Goal: Entertainment & Leisure: Consume media (video, audio)

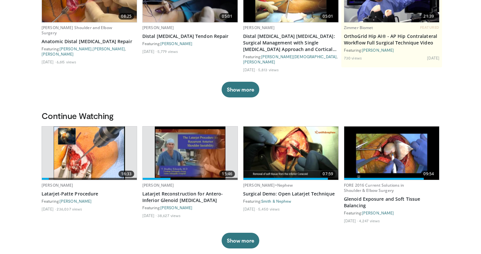
scroll to position [204, 0]
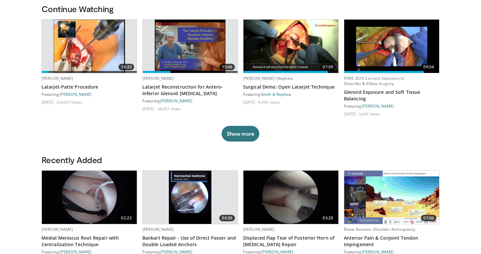
click at [97, 59] on img at bounding box center [89, 46] width 71 height 53
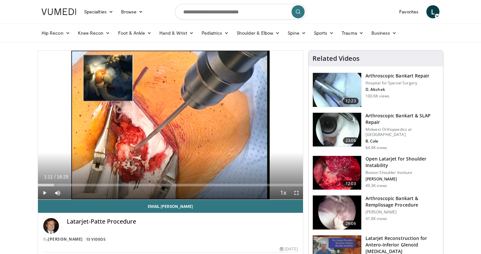
click at [45, 193] on span "Video Player" at bounding box center [44, 192] width 13 height 13
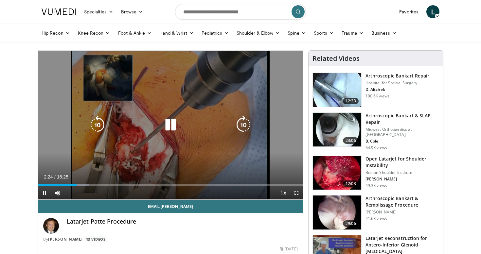
click at [168, 125] on icon "Video Player" at bounding box center [170, 125] width 18 height 18
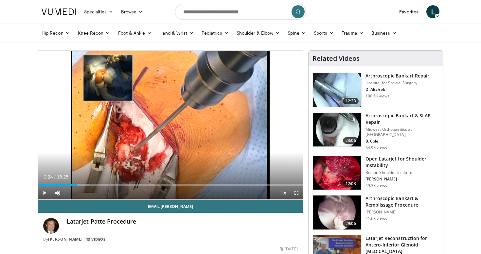
click at [44, 193] on span "Video Player" at bounding box center [44, 192] width 13 height 13
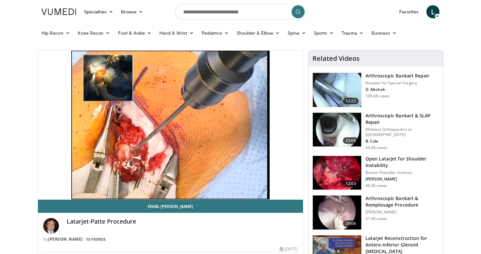
click at [44, 193] on video-js "**********" at bounding box center [170, 125] width 265 height 149
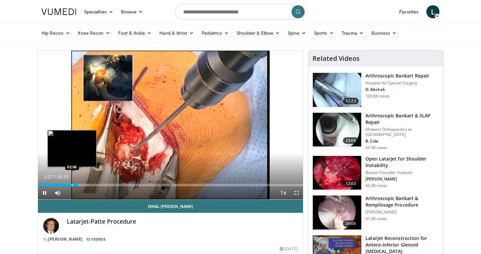
click at [72, 184] on div "Progress Bar" at bounding box center [72, 185] width 1 height 3
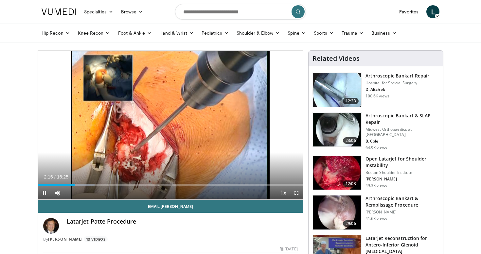
click at [44, 194] on span "Video Player" at bounding box center [44, 192] width 13 height 13
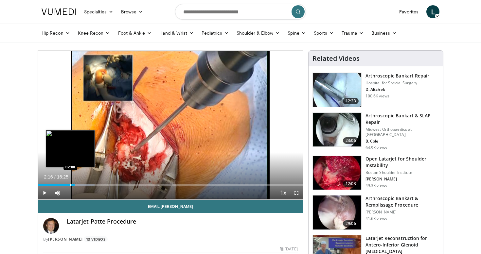
click at [70, 184] on div "Progress Bar" at bounding box center [70, 185] width 1 height 3
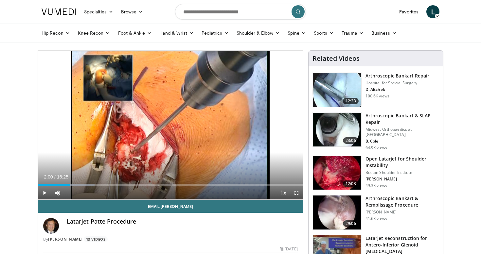
click at [47, 192] on span "Video Player" at bounding box center [44, 192] width 13 height 13
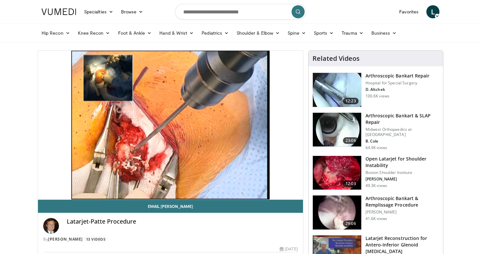
click at [93, 138] on div "10 seconds Tap to unmute" at bounding box center [170, 125] width 265 height 149
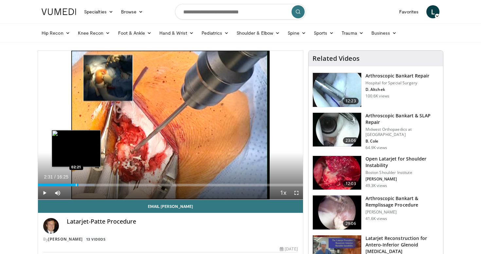
click at [76, 184] on div "Progress Bar" at bounding box center [76, 185] width 1 height 3
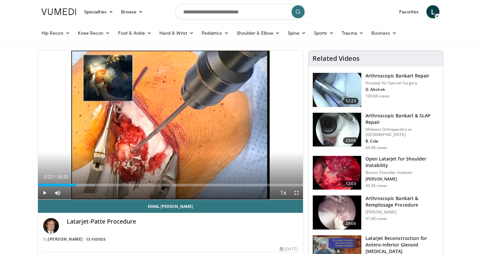
click at [44, 193] on span "Video Player" at bounding box center [44, 192] width 13 height 13
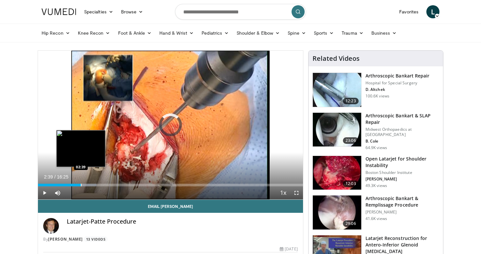
click at [81, 186] on div "Progress Bar" at bounding box center [81, 185] width 1 height 3
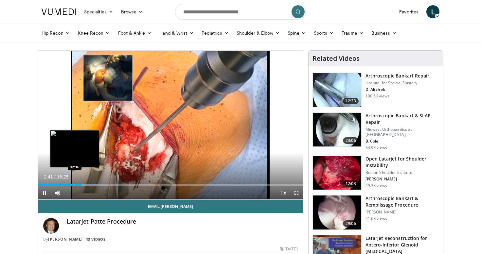
click at [75, 185] on div "Progress Bar" at bounding box center [75, 185] width 1 height 3
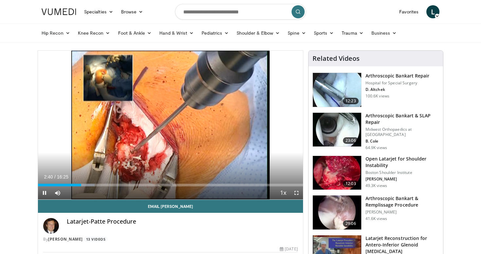
click at [45, 193] on span "Video Player" at bounding box center [44, 192] width 13 height 13
click at [44, 193] on span "Video Player" at bounding box center [44, 192] width 13 height 13
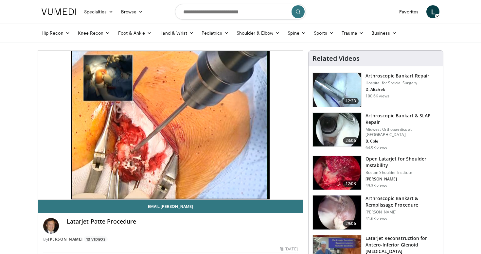
click at [44, 192] on video-js "**********" at bounding box center [170, 125] width 265 height 149
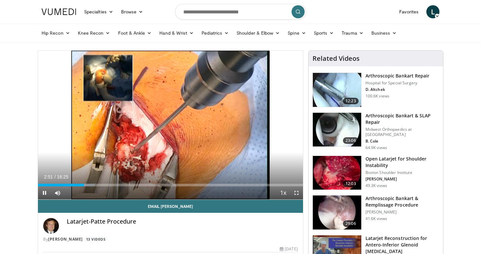
click at [45, 194] on span "Video Player" at bounding box center [44, 192] width 13 height 13
click at [41, 194] on span "Video Player" at bounding box center [44, 192] width 13 height 13
click at [44, 194] on span "Video Player" at bounding box center [44, 192] width 13 height 13
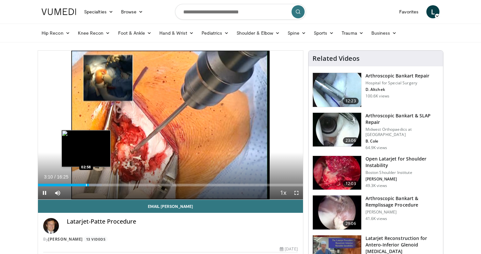
click at [86, 185] on div "Progress Bar" at bounding box center [86, 185] width 1 height 3
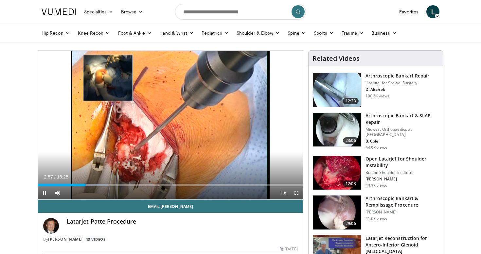
click at [44, 194] on span "Video Player" at bounding box center [44, 192] width 13 height 13
click at [45, 192] on span "Video Player" at bounding box center [44, 192] width 13 height 13
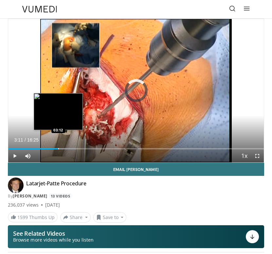
click at [58, 149] on div "Loaded : 26.38% 03:11 03:12" at bounding box center [136, 148] width 256 height 1
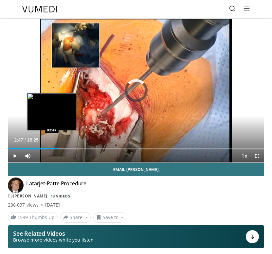
click at [52, 148] on div "Progress Bar" at bounding box center [52, 148] width 1 height 1
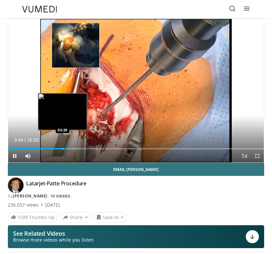
click at [62, 149] on div "Progress Bar" at bounding box center [62, 148] width 1 height 1
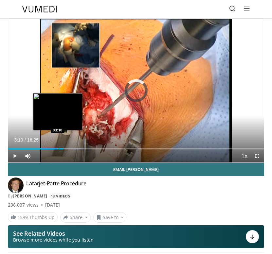
click at [58, 149] on div "Progress Bar" at bounding box center [58, 148] width 1 height 1
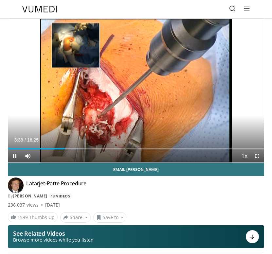
click at [16, 155] on span "Video Player" at bounding box center [14, 156] width 13 height 13
click at [14, 158] on span "Video Player" at bounding box center [14, 156] width 13 height 13
click at [14, 157] on span "Video Player" at bounding box center [14, 156] width 13 height 13
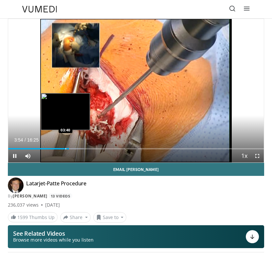
click at [65, 148] on div "Loaded : 29.43% 03:54 03:40" at bounding box center [136, 146] width 256 height 6
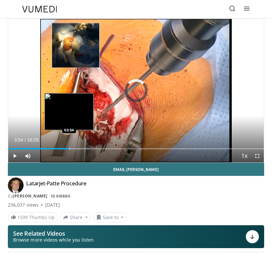
click at [69, 149] on div "Progress Bar" at bounding box center [69, 148] width 1 height 1
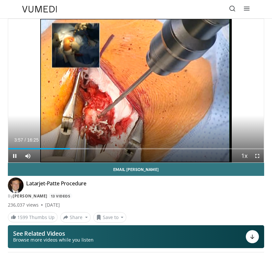
click at [14, 158] on span "Video Player" at bounding box center [14, 156] width 13 height 13
click at [16, 156] on span "Video Player" at bounding box center [14, 156] width 13 height 13
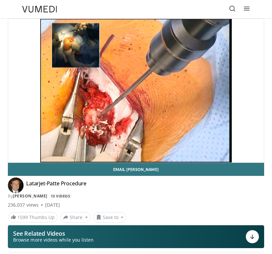
click at [16, 157] on div "10 seconds Tap to unmute" at bounding box center [136, 91] width 256 height 144
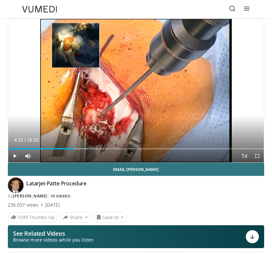
click at [14, 157] on span "Video Player" at bounding box center [14, 156] width 13 height 13
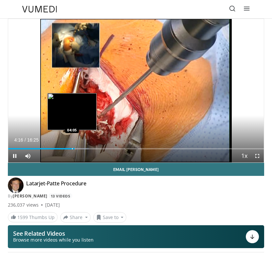
click at [72, 149] on div "Progress Bar" at bounding box center [72, 148] width 1 height 1
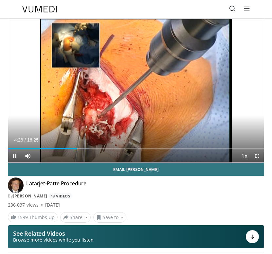
click at [15, 156] on span "Video Player" at bounding box center [14, 156] width 13 height 13
click at [15, 155] on span "Video Player" at bounding box center [14, 156] width 13 height 13
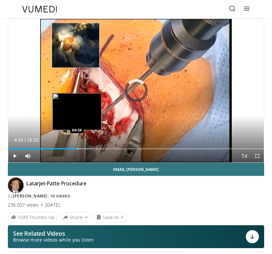
click at [77, 149] on div "Progress Bar" at bounding box center [77, 148] width 1 height 1
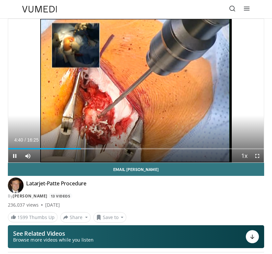
click at [15, 156] on span "Video Player" at bounding box center [14, 156] width 13 height 13
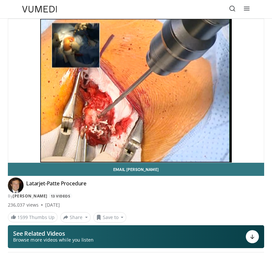
click at [15, 156] on div "10 seconds Tap to unmute" at bounding box center [136, 91] width 256 height 144
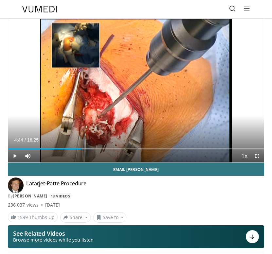
click at [14, 157] on span "Video Player" at bounding box center [14, 156] width 13 height 13
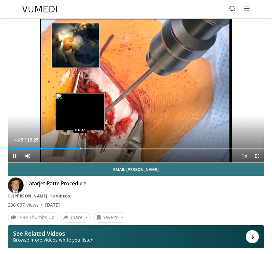
click at [80, 148] on div "Progress Bar" at bounding box center [80, 148] width 1 height 1
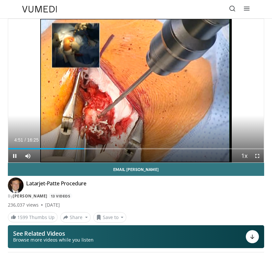
click at [14, 154] on span "Video Player" at bounding box center [14, 156] width 13 height 13
click at [15, 156] on span "Video Player" at bounding box center [14, 156] width 13 height 13
click at [14, 158] on span "Video Player" at bounding box center [14, 156] width 13 height 13
click at [16, 155] on span "Video Player" at bounding box center [14, 156] width 13 height 13
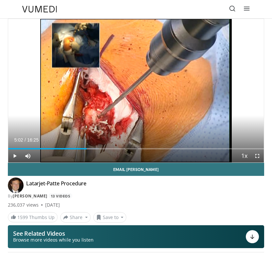
click at [16, 155] on span "Video Player" at bounding box center [14, 156] width 13 height 13
click at [14, 157] on span "Video Player" at bounding box center [14, 156] width 13 height 13
click at [15, 156] on span "Video Player" at bounding box center [14, 156] width 13 height 13
click at [14, 157] on span "Video Player" at bounding box center [14, 156] width 13 height 13
click at [15, 157] on span "Video Player" at bounding box center [14, 156] width 13 height 13
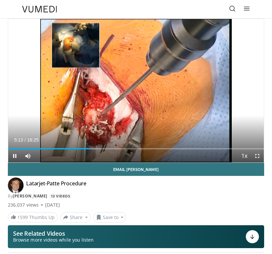
click at [15, 158] on span "Video Player" at bounding box center [14, 156] width 13 height 13
click at [15, 156] on span "Video Player" at bounding box center [14, 156] width 13 height 13
click at [15, 156] on div "10 seconds Tap to unmute" at bounding box center [136, 91] width 256 height 144
click at [15, 156] on span "Video Player" at bounding box center [14, 156] width 13 height 13
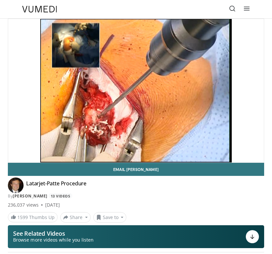
click at [140, 134] on div "10 seconds Tap to unmute" at bounding box center [136, 91] width 256 height 144
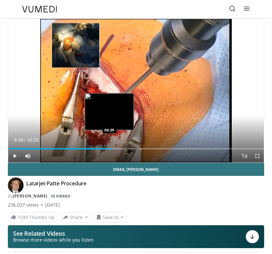
click at [109, 149] on div "Progress Bar" at bounding box center [109, 148] width 1 height 1
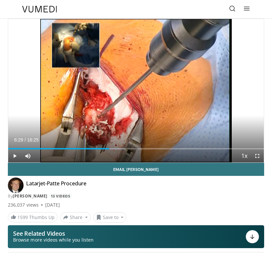
click at [14, 158] on span "Video Player" at bounding box center [14, 156] width 13 height 13
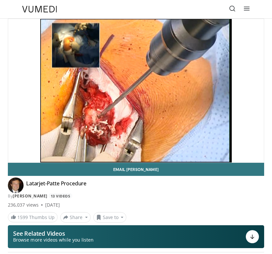
click at [31, 152] on div "10 seconds Tap to unmute" at bounding box center [136, 91] width 256 height 144
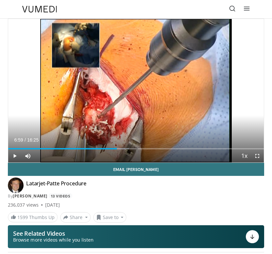
click at [14, 155] on span "Video Player" at bounding box center [14, 156] width 13 height 13
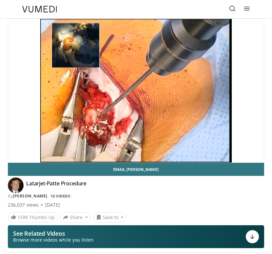
click at [141, 136] on div "10 seconds Tap to unmute" at bounding box center [136, 91] width 256 height 144
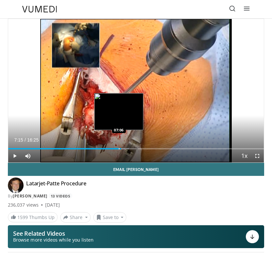
click at [119, 149] on div "Progress Bar" at bounding box center [119, 148] width 1 height 1
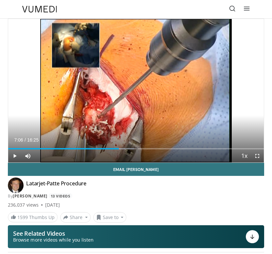
click at [14, 156] on span "Video Player" at bounding box center [14, 156] width 13 height 13
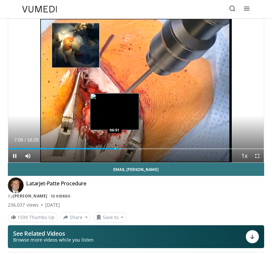
click at [115, 149] on div "Progress Bar" at bounding box center [115, 148] width 1 height 1
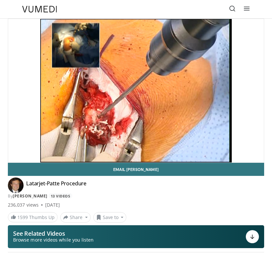
drag, startPoint x: 271, startPoint y: 195, endPoint x: 54, endPoint y: 143, distance: 222.3
click at [54, 143] on div "10 seconds Tap to unmute" at bounding box center [136, 91] width 256 height 144
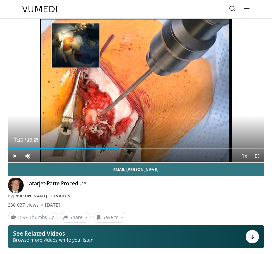
click at [14, 157] on span "Video Player" at bounding box center [14, 156] width 13 height 13
click at [14, 157] on div "10 seconds Tap to unmute" at bounding box center [136, 91] width 256 height 144
click at [16, 157] on span "Video Player" at bounding box center [14, 156] width 13 height 13
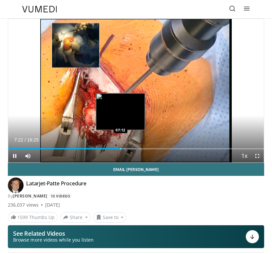
click at [120, 149] on div "Progress Bar" at bounding box center [120, 148] width 1 height 1
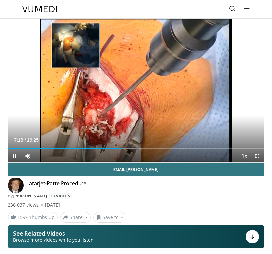
click at [14, 156] on span "Video Player" at bounding box center [14, 156] width 13 height 13
click at [15, 158] on span "Video Player" at bounding box center [14, 156] width 13 height 13
click at [15, 156] on span "Video Player" at bounding box center [14, 156] width 13 height 13
click at [15, 157] on span "Video Player" at bounding box center [14, 156] width 13 height 13
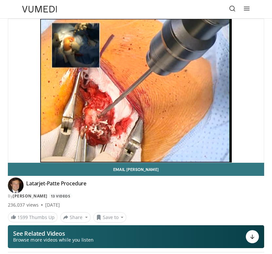
click at [137, 122] on div "10 seconds Tap to unmute" at bounding box center [136, 91] width 256 height 144
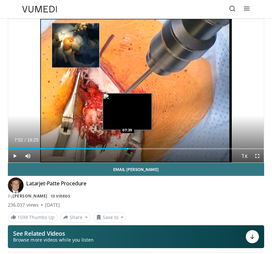
click at [127, 149] on div "Progress Bar" at bounding box center [127, 148] width 1 height 1
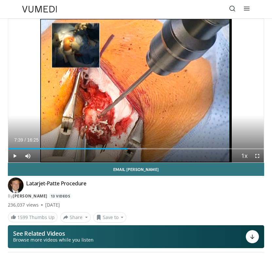
click at [15, 155] on span "Video Player" at bounding box center [14, 156] width 13 height 13
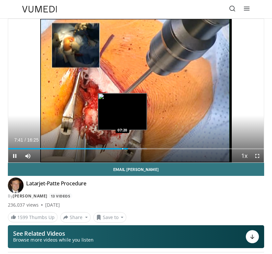
click at [122, 148] on div "Progress Bar" at bounding box center [122, 148] width 1 height 1
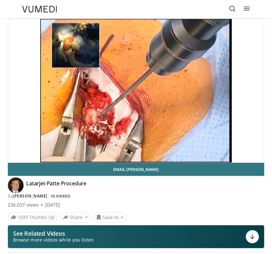
drag, startPoint x: 262, startPoint y: 160, endPoint x: 115, endPoint y: 140, distance: 148.2
click at [115, 140] on div "10 seconds Tap to unmute" at bounding box center [136, 91] width 256 height 144
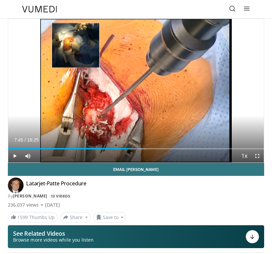
click at [14, 156] on span "Video Player" at bounding box center [14, 156] width 13 height 13
click at [13, 155] on span "Video Player" at bounding box center [14, 156] width 13 height 13
click at [14, 155] on span "Video Player" at bounding box center [14, 156] width 13 height 13
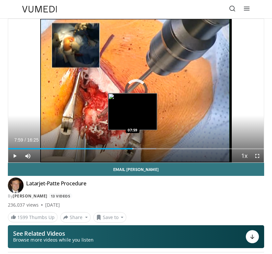
click at [133, 149] on div "Progress Bar" at bounding box center [133, 148] width 1 height 1
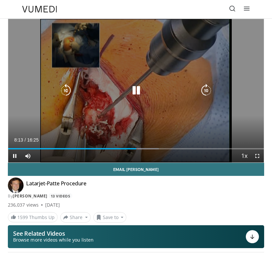
click at [16, 156] on span "Video Player" at bounding box center [14, 156] width 13 height 13
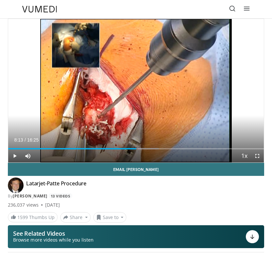
click at [15, 155] on span "Video Player" at bounding box center [14, 156] width 13 height 13
click at [15, 155] on div "10 seconds Tap to unmute" at bounding box center [136, 91] width 256 height 144
click at [15, 155] on span "Video Player" at bounding box center [14, 156] width 13 height 13
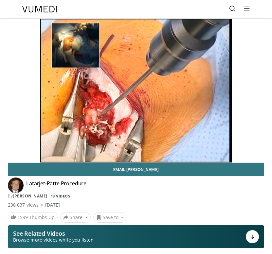
click at [67, 142] on video-js "**********" at bounding box center [136, 91] width 256 height 144
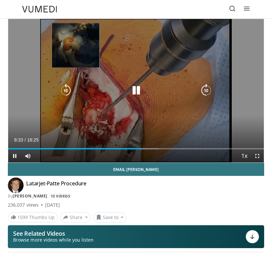
click at [133, 91] on icon "Video Player" at bounding box center [136, 90] width 13 height 13
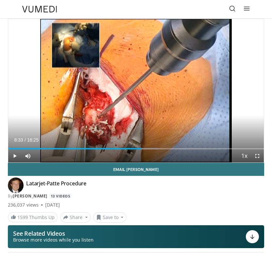
click at [14, 156] on span "Video Player" at bounding box center [14, 156] width 13 height 13
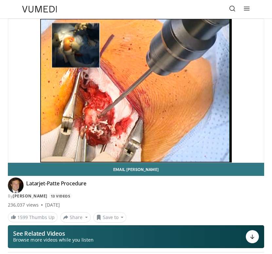
click at [14, 156] on video-js "**********" at bounding box center [136, 91] width 256 height 144
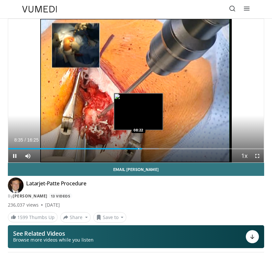
click at [138, 149] on div "Progress Bar" at bounding box center [138, 148] width 1 height 1
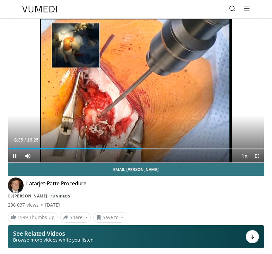
click at [14, 156] on span "Video Player" at bounding box center [14, 156] width 13 height 13
click at [15, 156] on span "Video Player" at bounding box center [14, 156] width 13 height 13
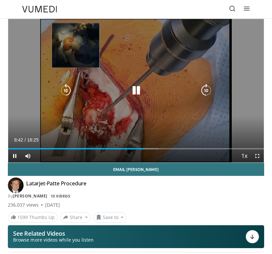
click at [138, 91] on icon "Video Player" at bounding box center [136, 90] width 13 height 13
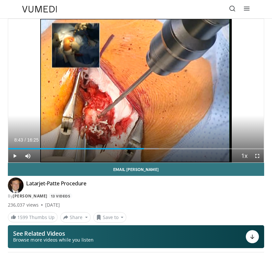
click at [16, 156] on span "Video Player" at bounding box center [14, 156] width 13 height 13
click at [17, 156] on span "Video Player" at bounding box center [14, 156] width 13 height 13
click at [13, 155] on span "Video Player" at bounding box center [14, 156] width 13 height 13
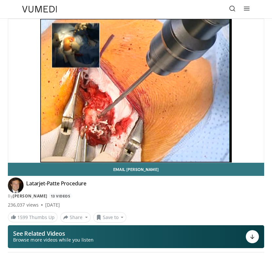
click at [13, 155] on video-js "**********" at bounding box center [136, 91] width 256 height 144
click at [43, 144] on div "10 seconds Tap to unmute" at bounding box center [136, 91] width 256 height 144
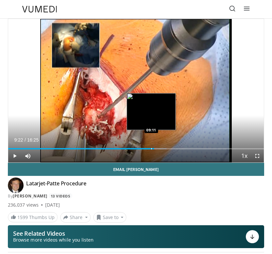
click at [151, 149] on div "Progress Bar" at bounding box center [151, 148] width 1 height 1
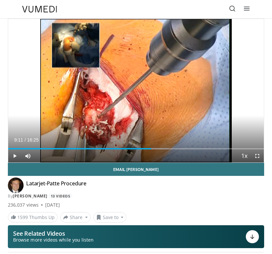
click at [16, 156] on span "Video Player" at bounding box center [14, 156] width 13 height 13
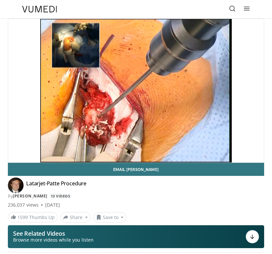
click at [36, 152] on div "10 seconds Tap to unmute" at bounding box center [136, 91] width 256 height 144
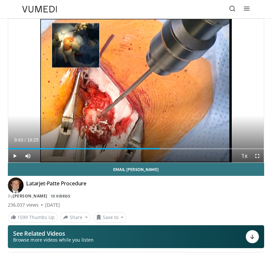
click at [15, 154] on span "Video Player" at bounding box center [14, 156] width 13 height 13
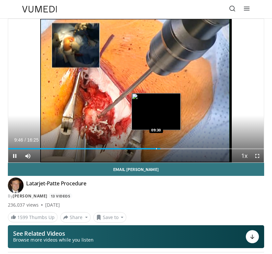
click at [156, 149] on div "Progress Bar" at bounding box center [156, 148] width 1 height 1
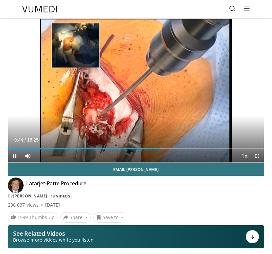
click at [13, 157] on span "Video Player" at bounding box center [14, 156] width 13 height 13
click at [14, 156] on span "Video Player" at bounding box center [14, 156] width 13 height 13
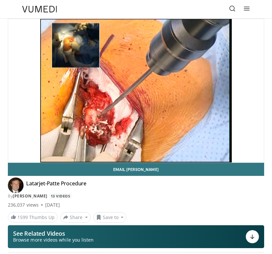
click at [14, 156] on video-js "**********" at bounding box center [136, 91] width 256 height 144
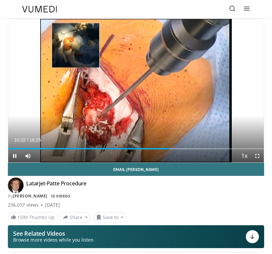
click at [16, 155] on span "Video Player" at bounding box center [14, 156] width 13 height 13
click at [14, 155] on span "Video Player" at bounding box center [14, 156] width 13 height 13
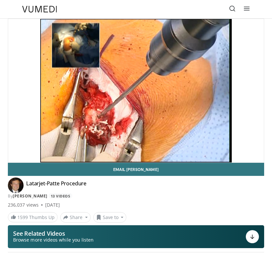
click at [14, 155] on video-js "**********" at bounding box center [136, 91] width 256 height 144
click at [170, 149] on div "10 seconds Tap to unmute" at bounding box center [136, 91] width 256 height 144
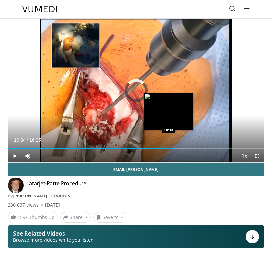
click at [168, 149] on div "Progress Bar" at bounding box center [168, 148] width 1 height 1
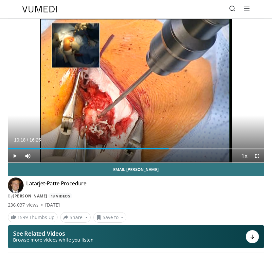
click at [16, 158] on span "Video Player" at bounding box center [14, 156] width 13 height 13
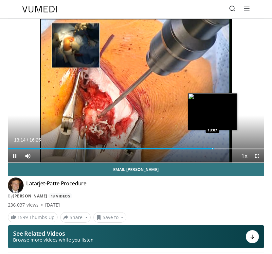
click at [212, 149] on div "Progress Bar" at bounding box center [212, 148] width 1 height 1
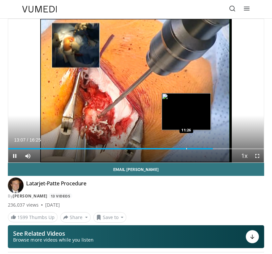
click at [186, 149] on div "Progress Bar" at bounding box center [186, 148] width 1 height 1
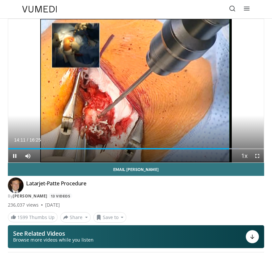
click at [16, 156] on span "Video Player" at bounding box center [14, 156] width 13 height 13
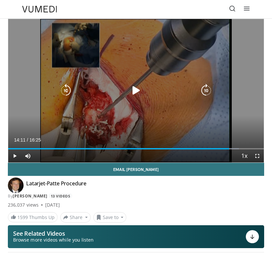
click at [135, 88] on icon "Video Player" at bounding box center [136, 90] width 13 height 13
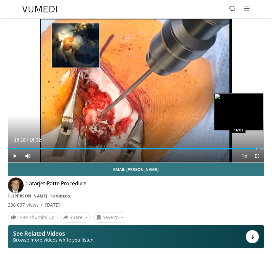
click at [256, 148] on div "Progress Bar" at bounding box center [256, 148] width 1 height 1
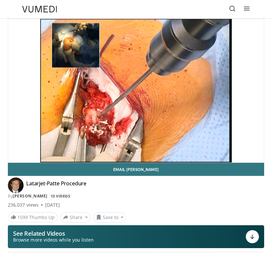
click at [16, 155] on div "10 seconds Tap to unmute" at bounding box center [136, 91] width 256 height 144
